Goal: Check status: Check status

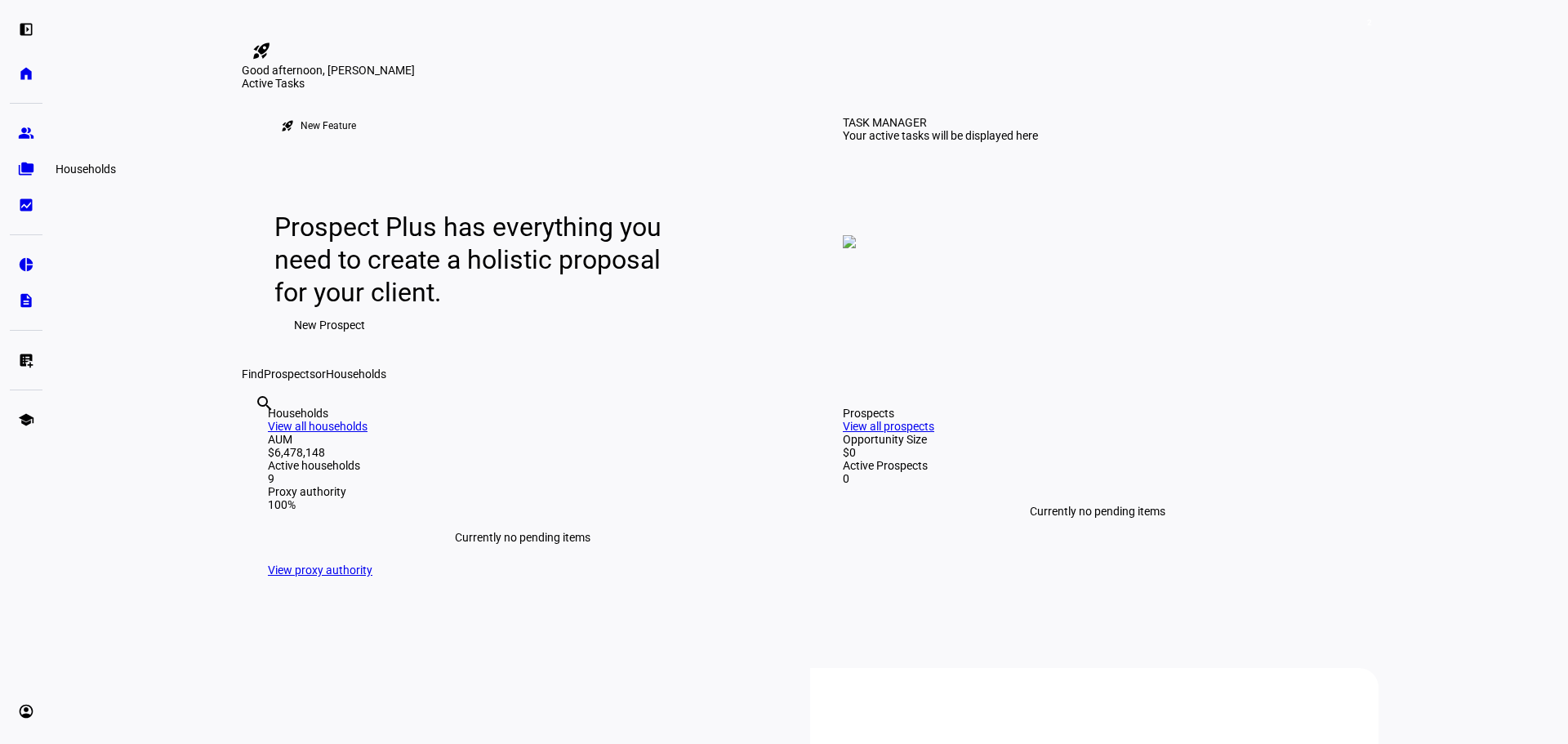
click at [26, 167] on eth-mat-symbol "folder_copy" at bounding box center [26, 169] width 17 height 16
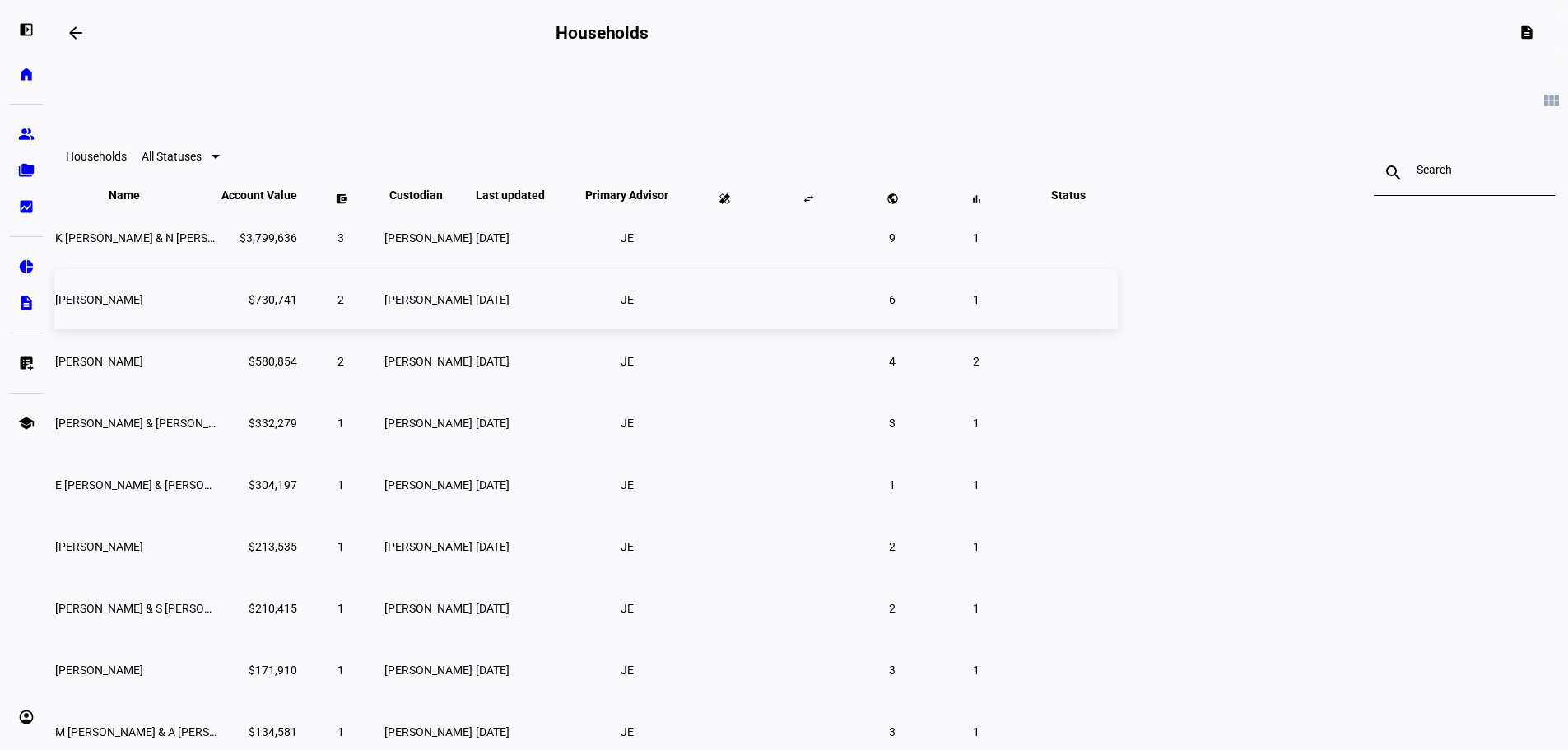
click at [143, 306] on span "[PERSON_NAME]" at bounding box center [99, 299] width 88 height 13
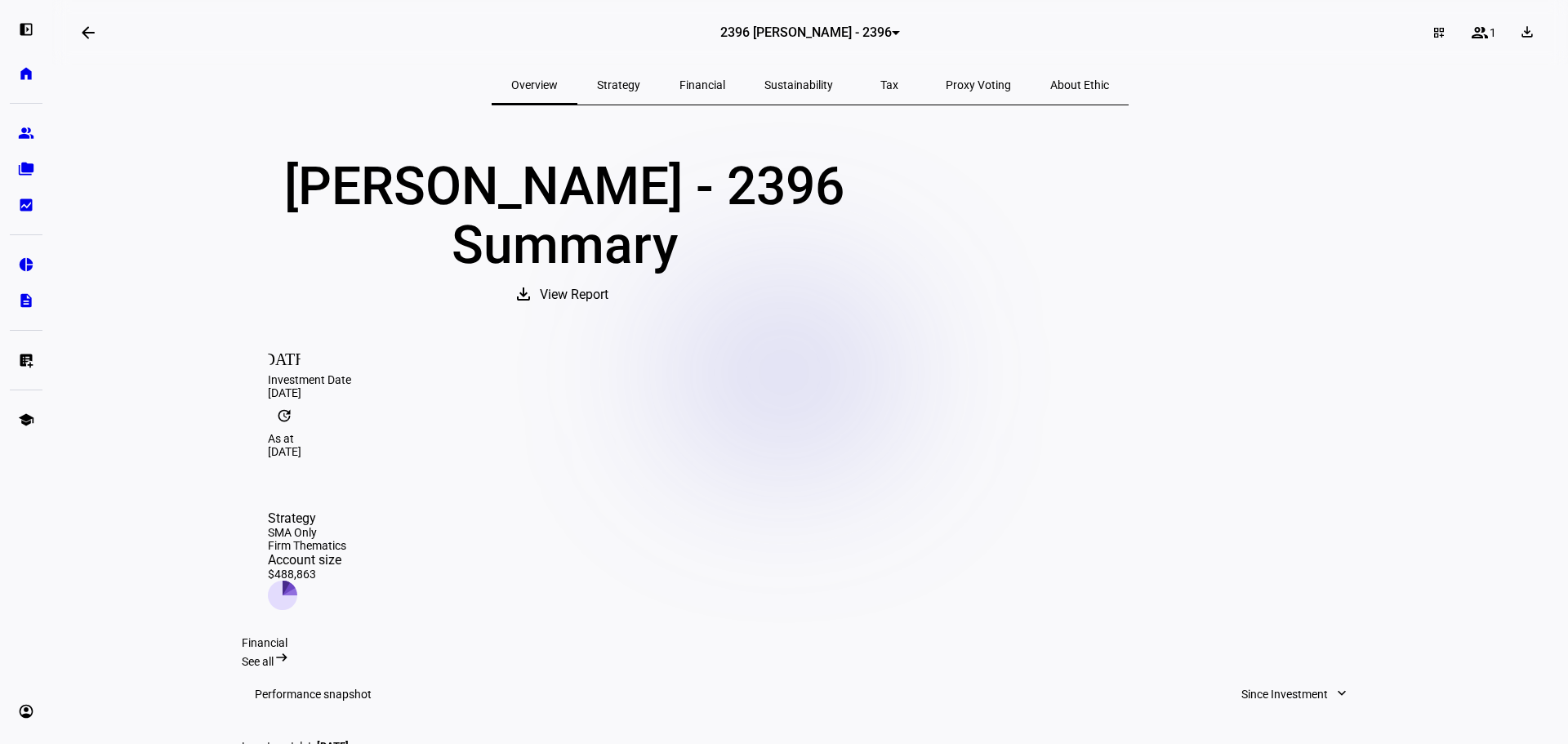
click at [636, 97] on span "Strategy" at bounding box center [618, 85] width 43 height 40
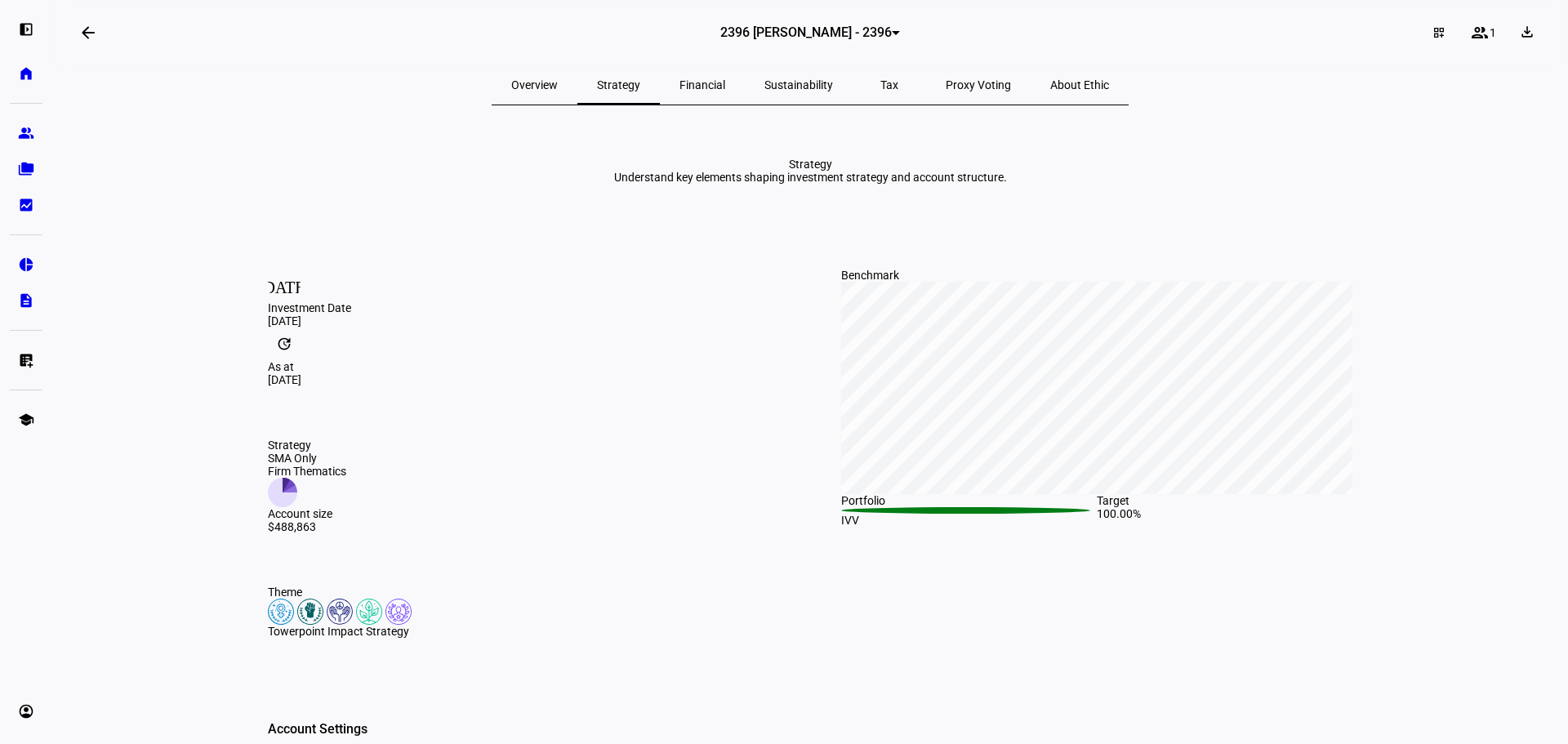
click at [725, 95] on span "Financial" at bounding box center [701, 85] width 45 height 40
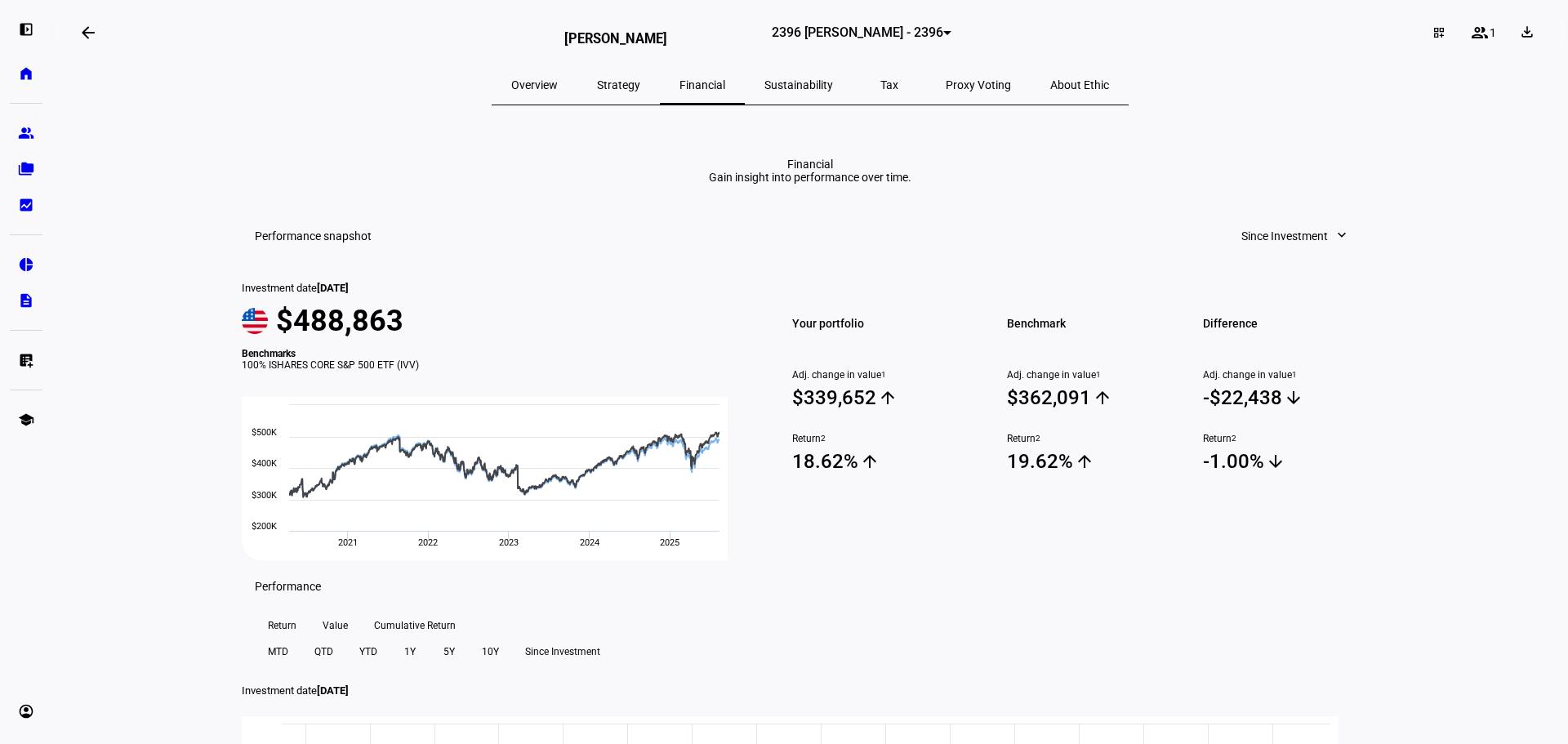
click at [943, 35] on div at bounding box center [947, 33] width 8 height 4
click at [830, 115] on span "3016 Robert G Holly - 3016" at bounding box center [805, 115] width 150 height 26
click at [943, 35] on div at bounding box center [947, 33] width 8 height 4
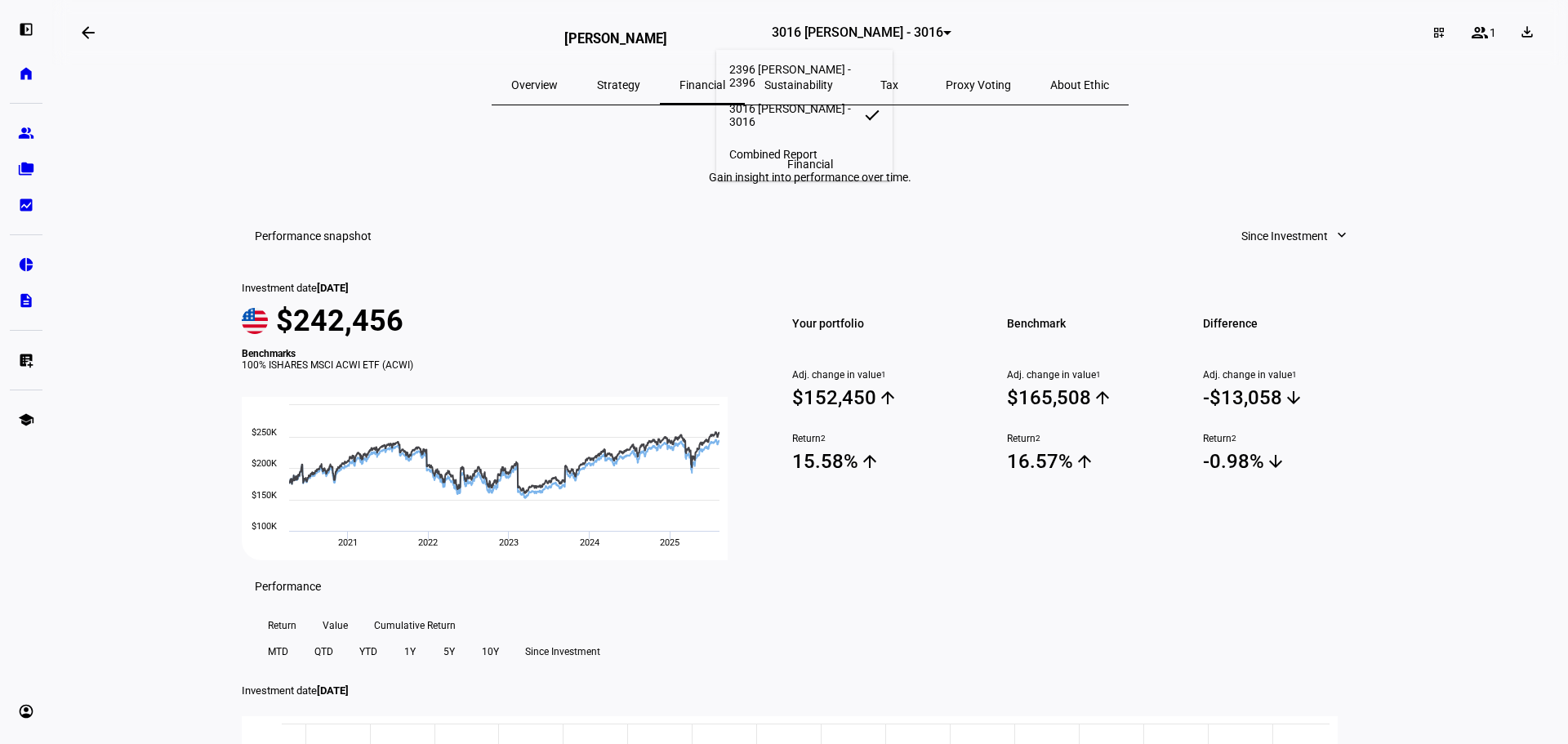
click at [824, 67] on span "2396 Robert G Holly - 2396" at bounding box center [805, 76] width 150 height 26
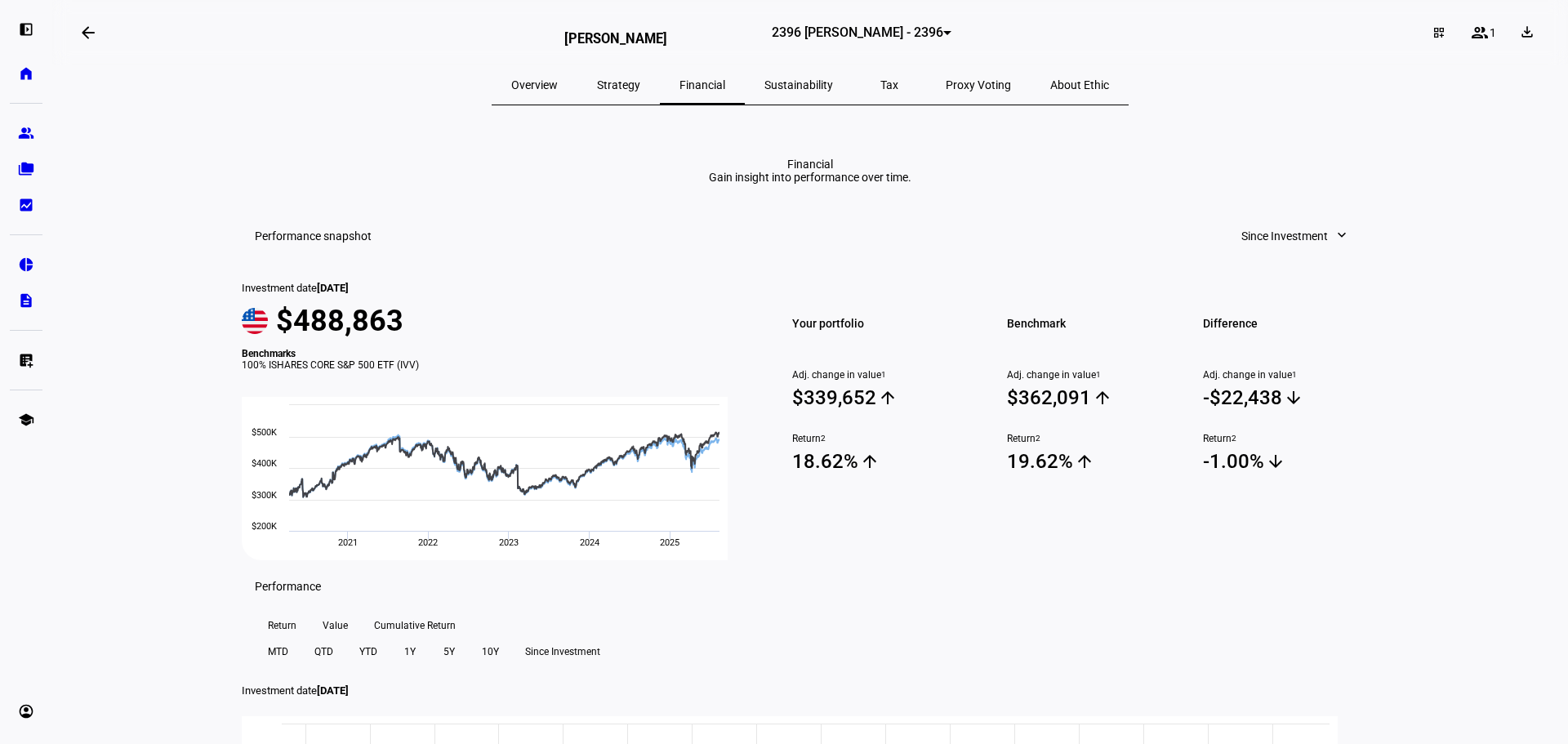
click at [943, 35] on div at bounding box center [947, 33] width 8 height 4
click at [844, 102] on span "3016 Robert G Holly - 3016" at bounding box center [805, 115] width 150 height 26
click at [19, 171] on eth-mat-symbol "folder_copy" at bounding box center [26, 169] width 17 height 16
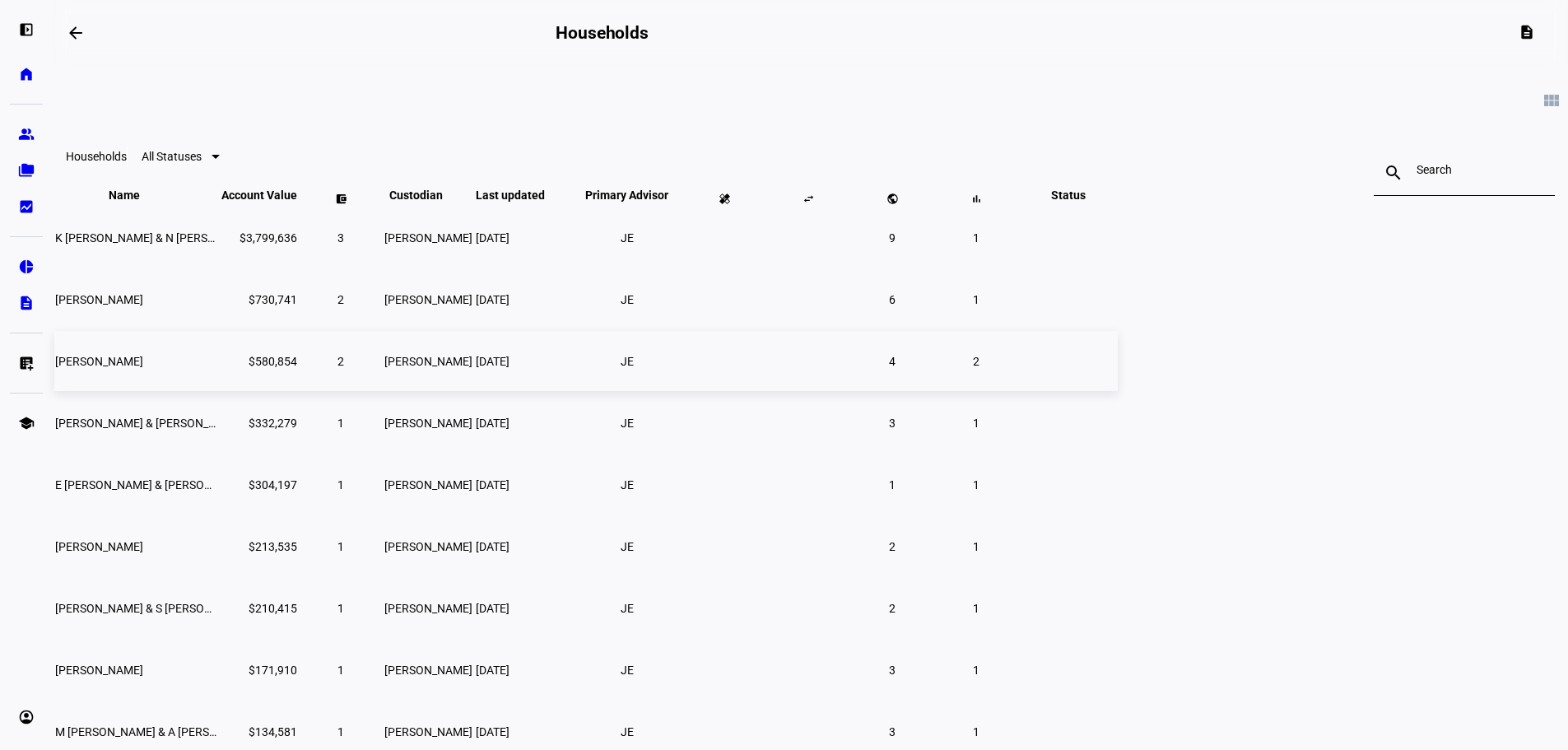
click at [143, 368] on span "[PERSON_NAME]" at bounding box center [99, 362] width 88 height 13
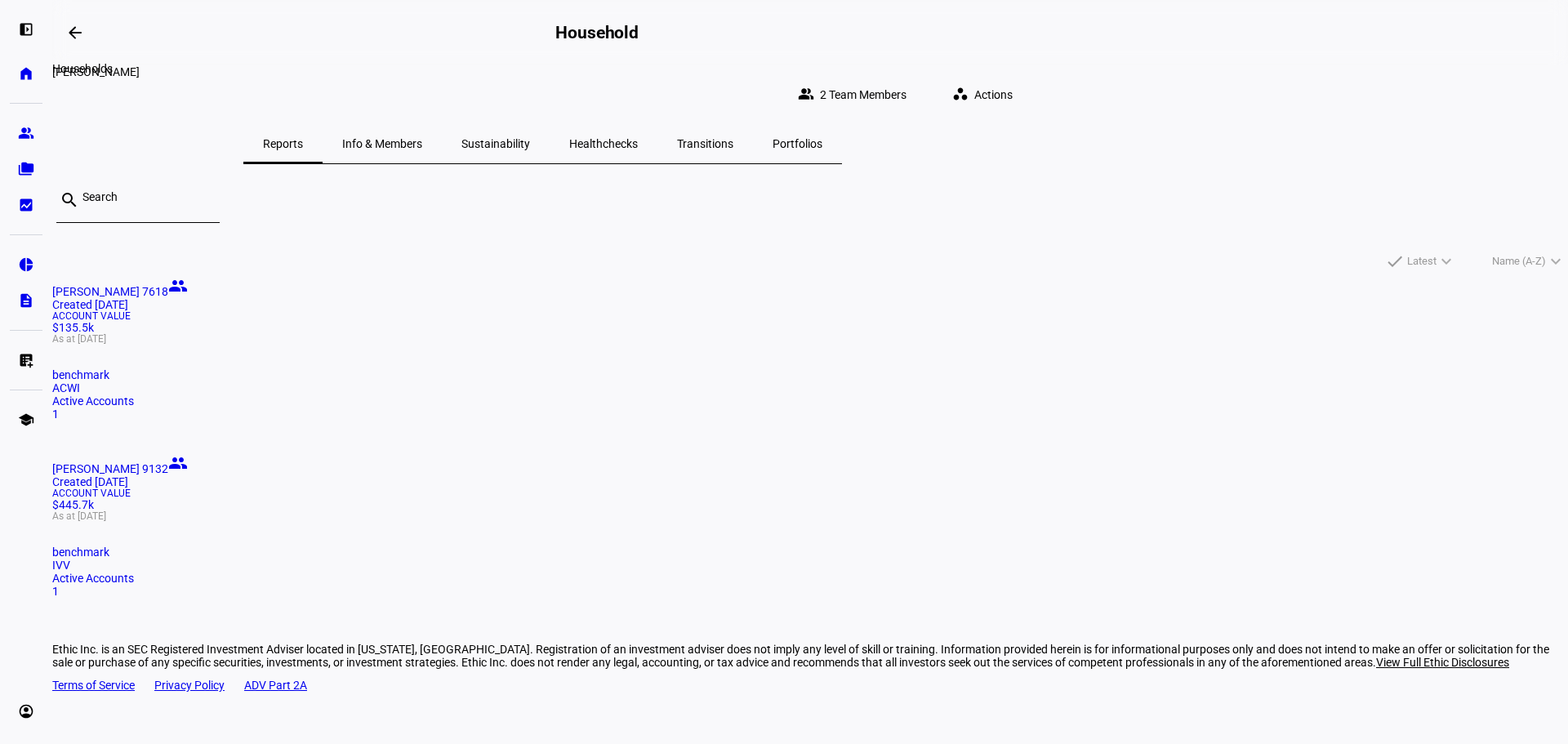
click at [68, 35] on span at bounding box center [75, 33] width 40 height 40
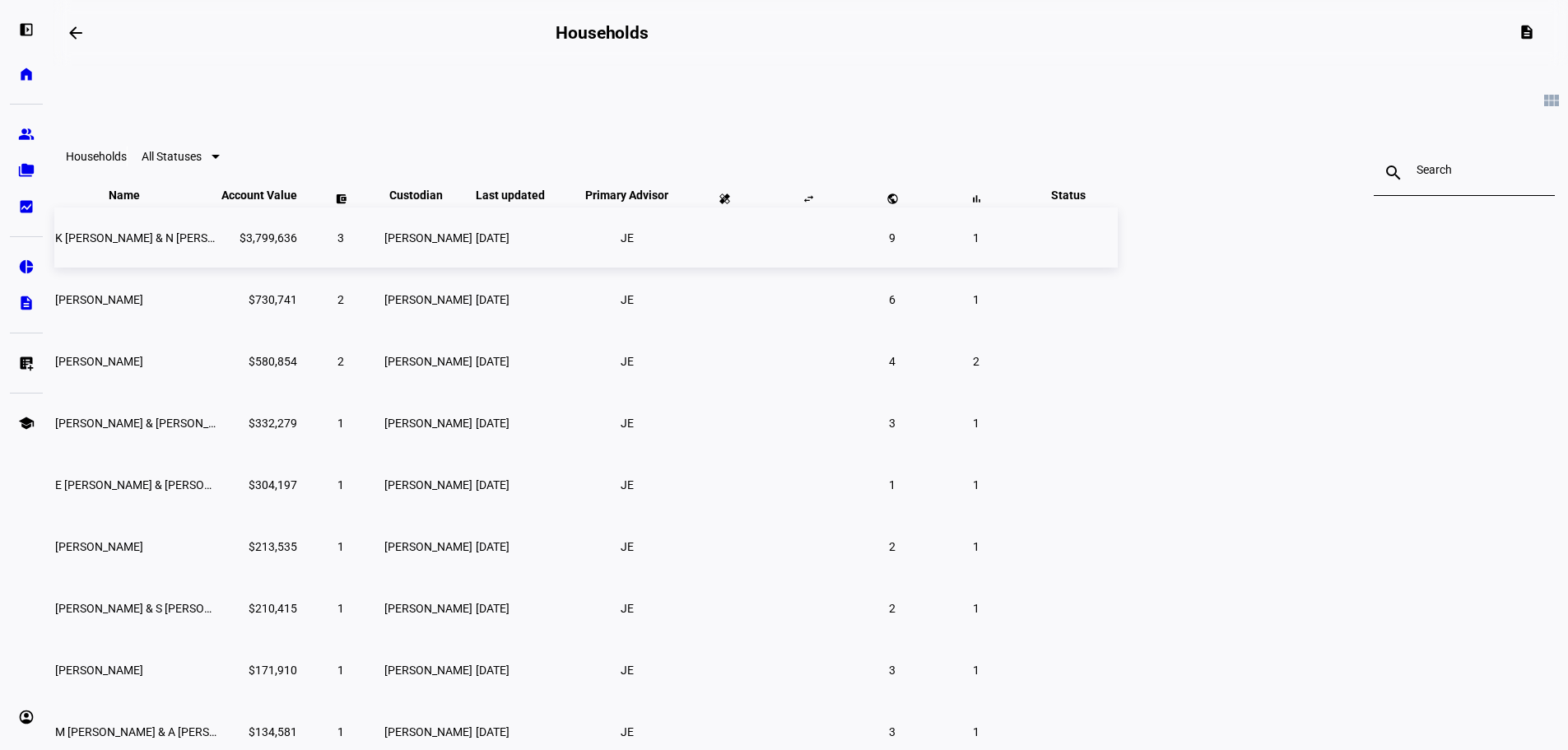
click at [265, 244] on span "K [PERSON_NAME] & N [PERSON_NAME]" at bounding box center [159, 238] width 209 height 13
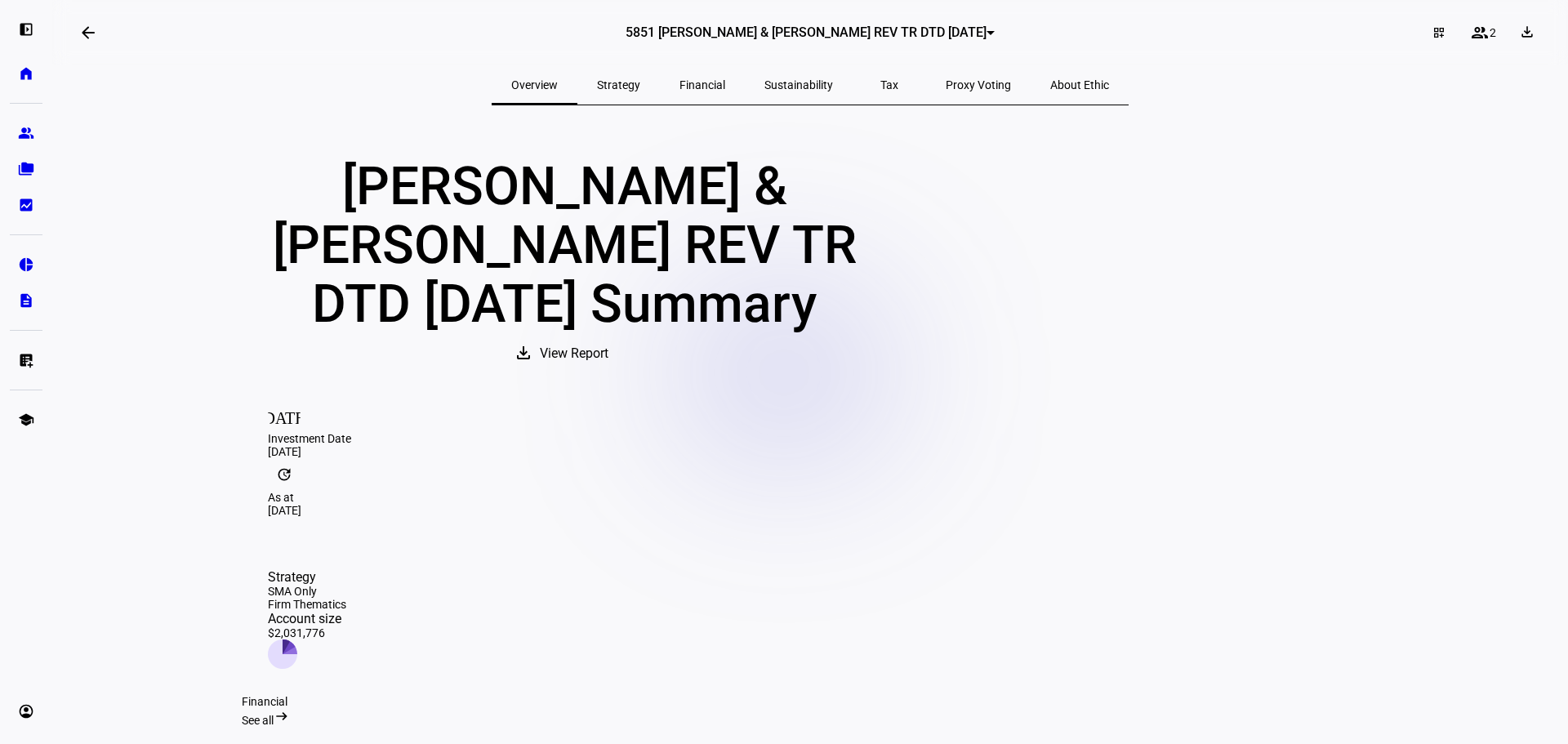
click at [987, 31] on div at bounding box center [991, 33] width 8 height 4
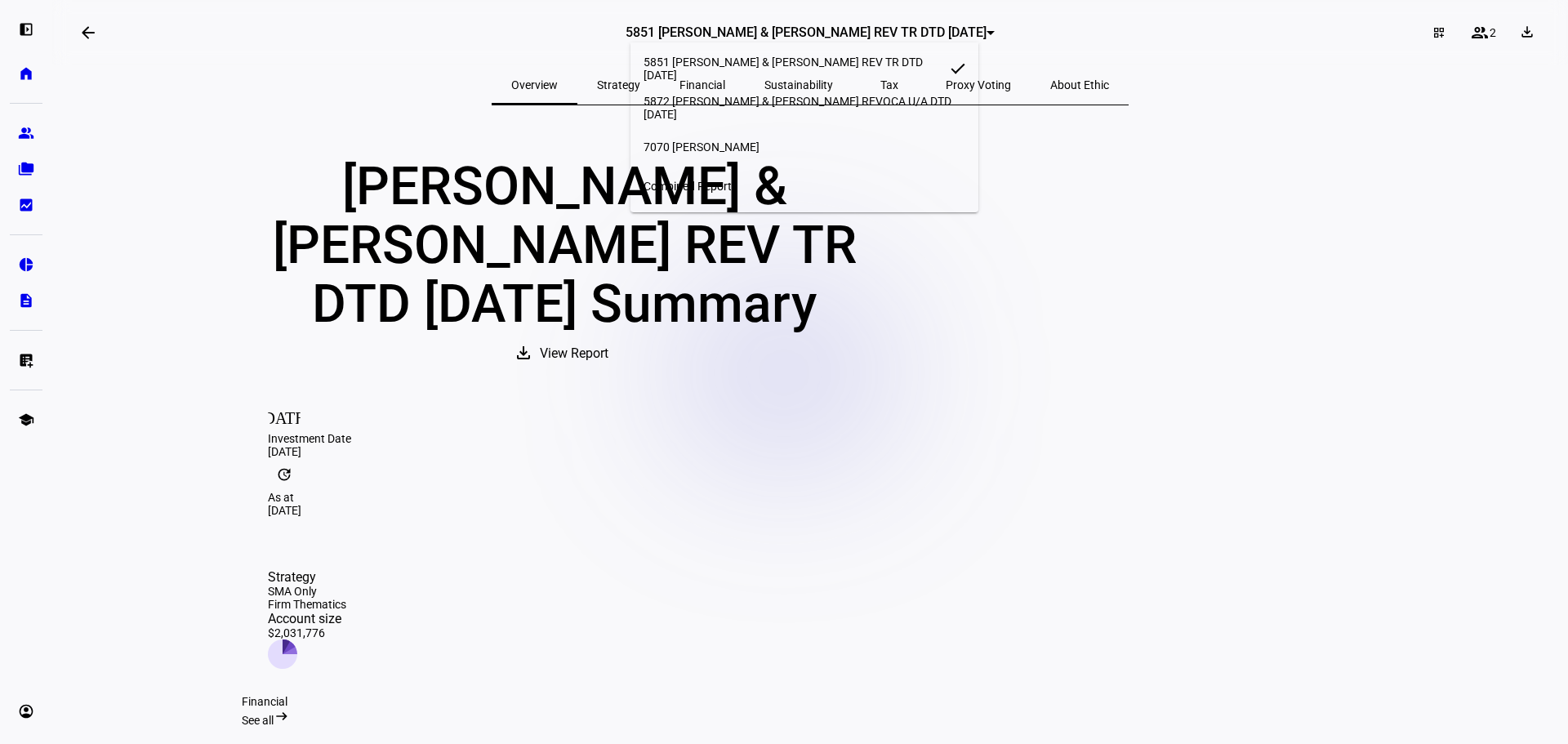
click at [452, 200] on div at bounding box center [784, 372] width 1568 height 744
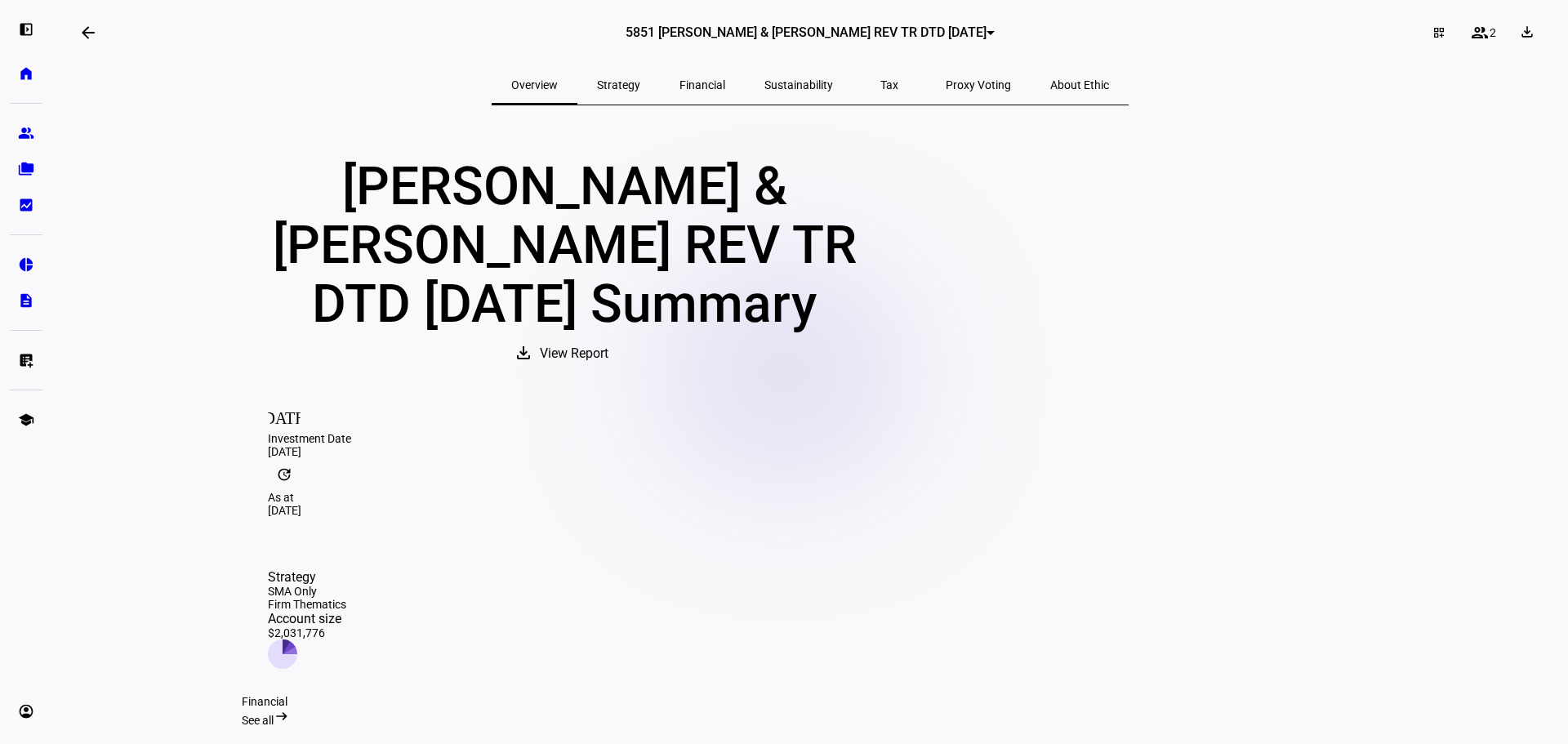
click at [949, 27] on span "5851 KENNETH & NANCY NITTLER REV TR DTD 3/21/00" at bounding box center [805, 32] width 361 height 16
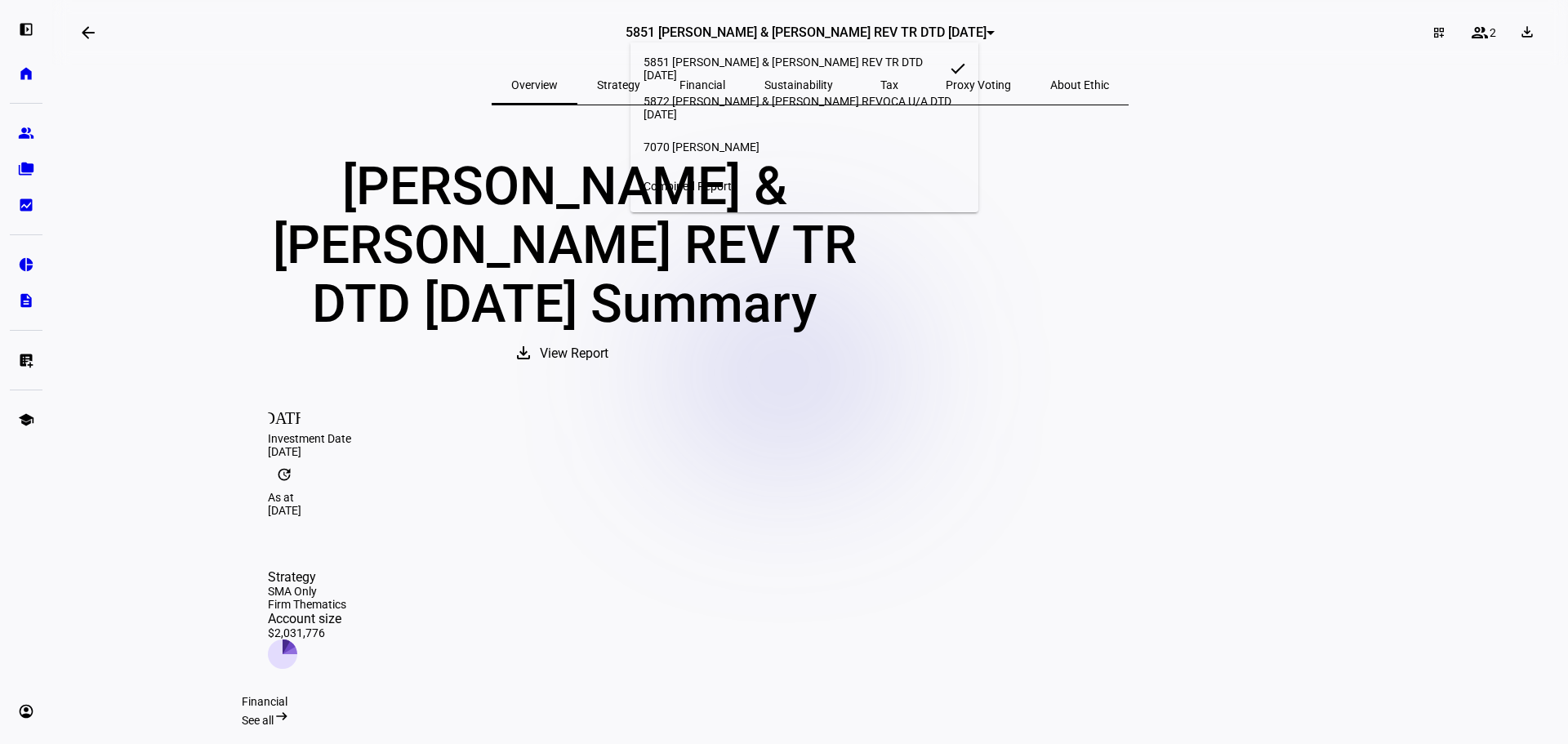
click at [747, 102] on span "5872 KENNETH & NANCY NITTLER REVOCA U/A DTD 03/21/2000" at bounding box center [805, 108] width 323 height 26
